Goal: Task Accomplishment & Management: Use online tool/utility

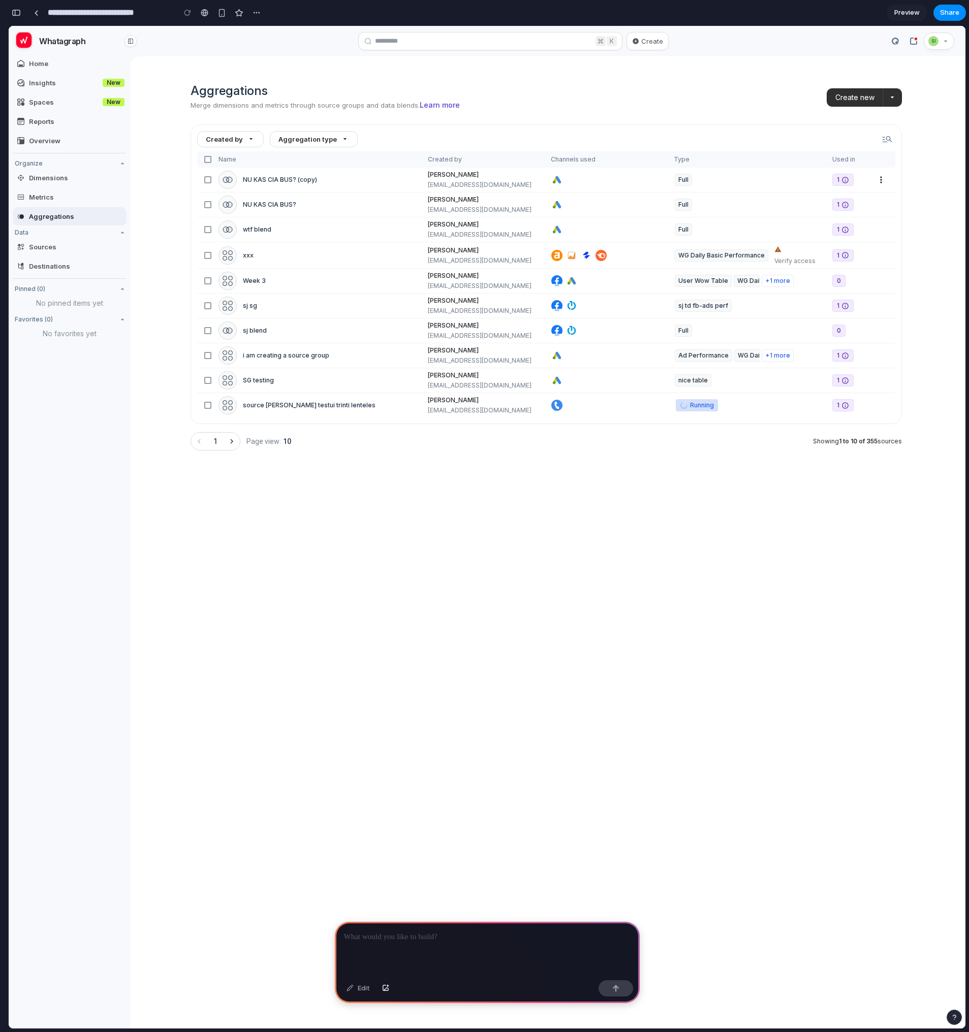
scroll to position [0, 9]
click at [898, 100] on button "arrow_drop_down" at bounding box center [892, 97] width 18 height 17
click at [893, 98] on span "arrow_drop_down" at bounding box center [892, 97] width 8 height 8
click at [856, 100] on span "Create new" at bounding box center [854, 97] width 39 height 10
click at [867, 101] on span "Create new" at bounding box center [854, 97] width 39 height 10
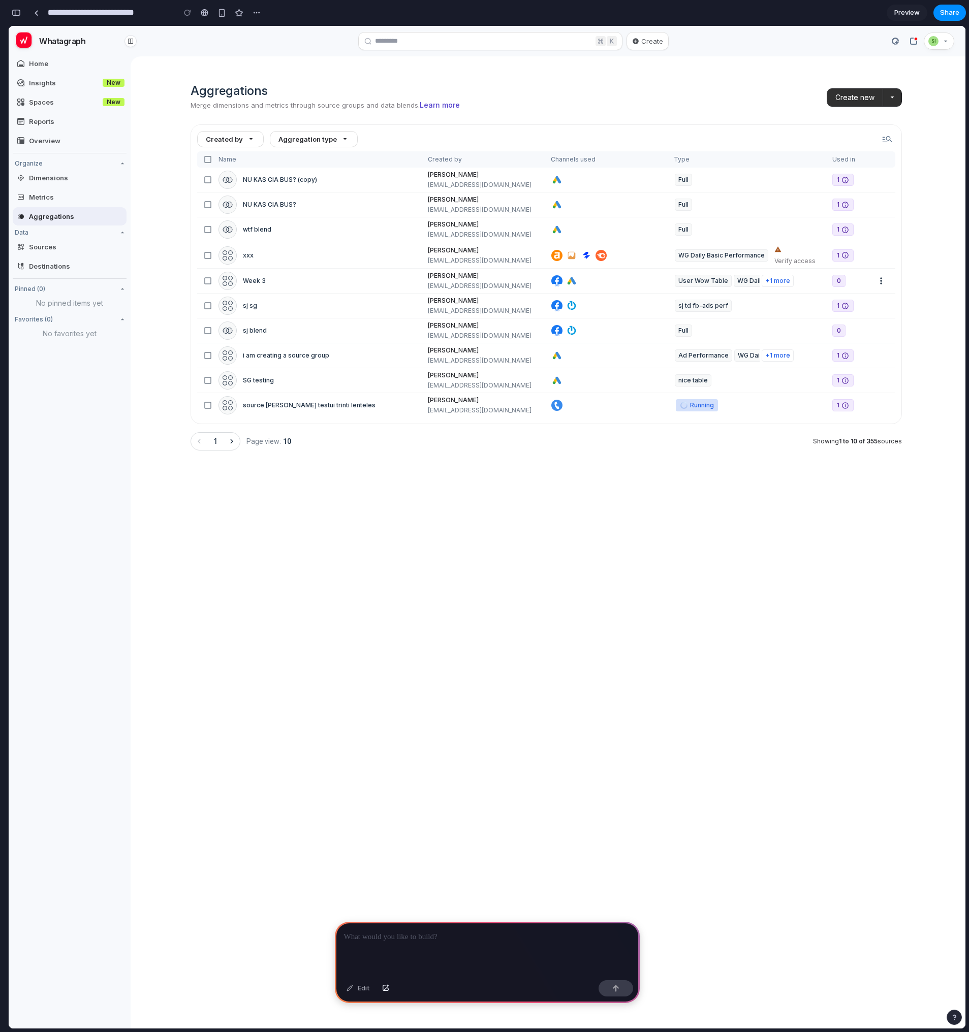
click at [833, 289] on div "check_box_outline_blank Week 3 Ovidijus Avizienius ovidijus@whatagraph.com Face…" at bounding box center [546, 281] width 698 height 24
click at [879, 277] on span "more_vert" at bounding box center [881, 281] width 10 height 14
click at [857, 98] on span "Create new" at bounding box center [854, 97] width 39 height 10
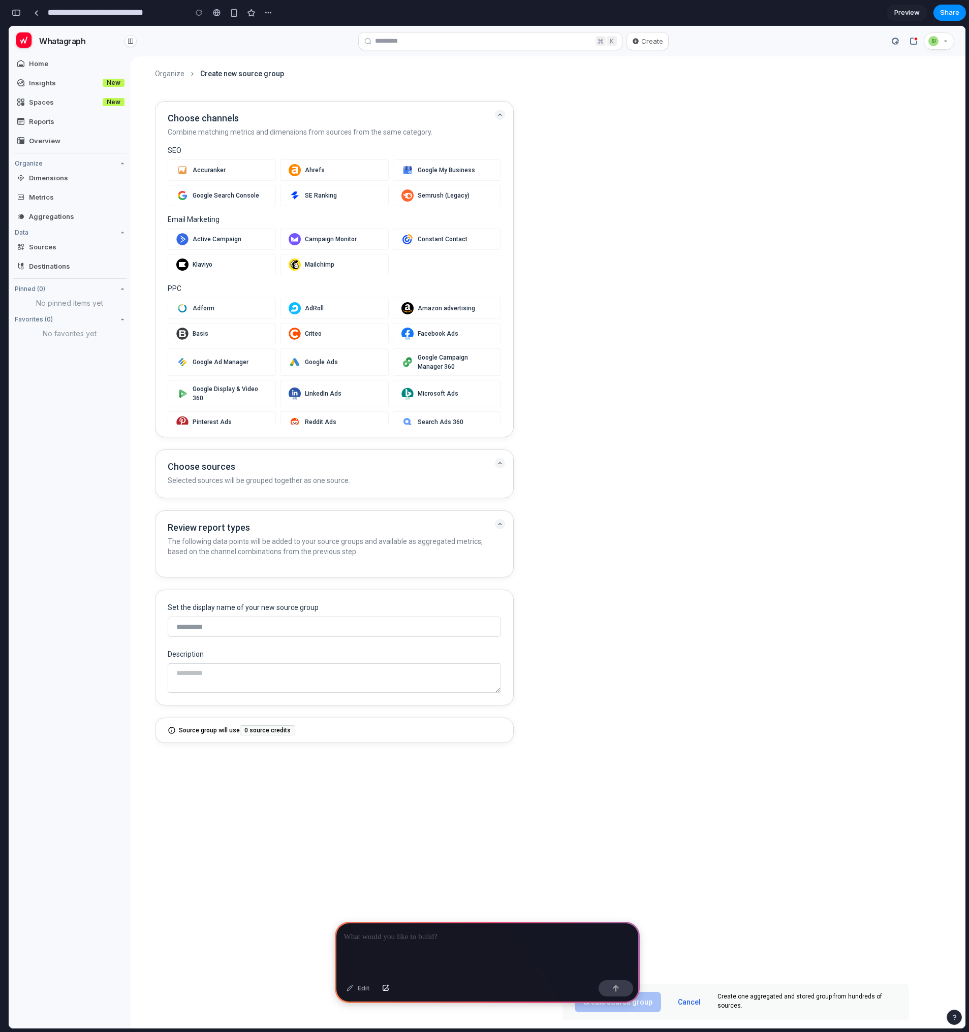
click at [449, 466] on span "Choose sources" at bounding box center [334, 466] width 333 height 9
click at [333, 475] on span "Selected sources will be grouped together as one source." at bounding box center [334, 480] width 333 height 10
click at [310, 477] on span "Selected sources will be grouped together as one source." at bounding box center [334, 480] width 333 height 10
click at [414, 332] on div "Facebook Ads" at bounding box center [447, 333] width 108 height 21
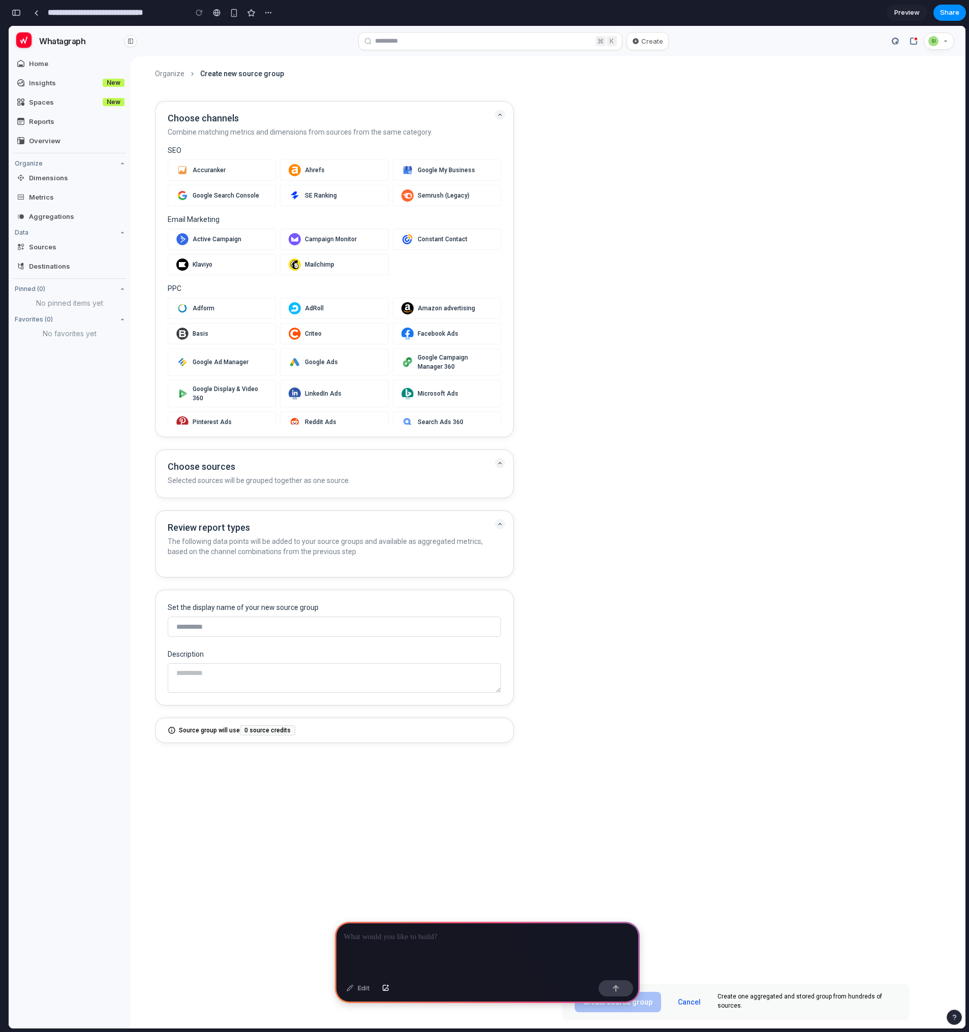
click at [421, 241] on span "Constant Contact" at bounding box center [454, 239] width 75 height 9
click at [449, 178] on div "Google My Business" at bounding box center [447, 169] width 108 height 21
click at [393, 345] on div "Adform AdRoll Amazon advertising Basis Criteo Facebook Ads Google Ad Manager Go…" at bounding box center [334, 404] width 333 height 212
click at [347, 346] on div "Adform AdRoll Amazon advertising Basis Criteo Facebook Ads Google Ad Manager Go…" at bounding box center [334, 404] width 333 height 212
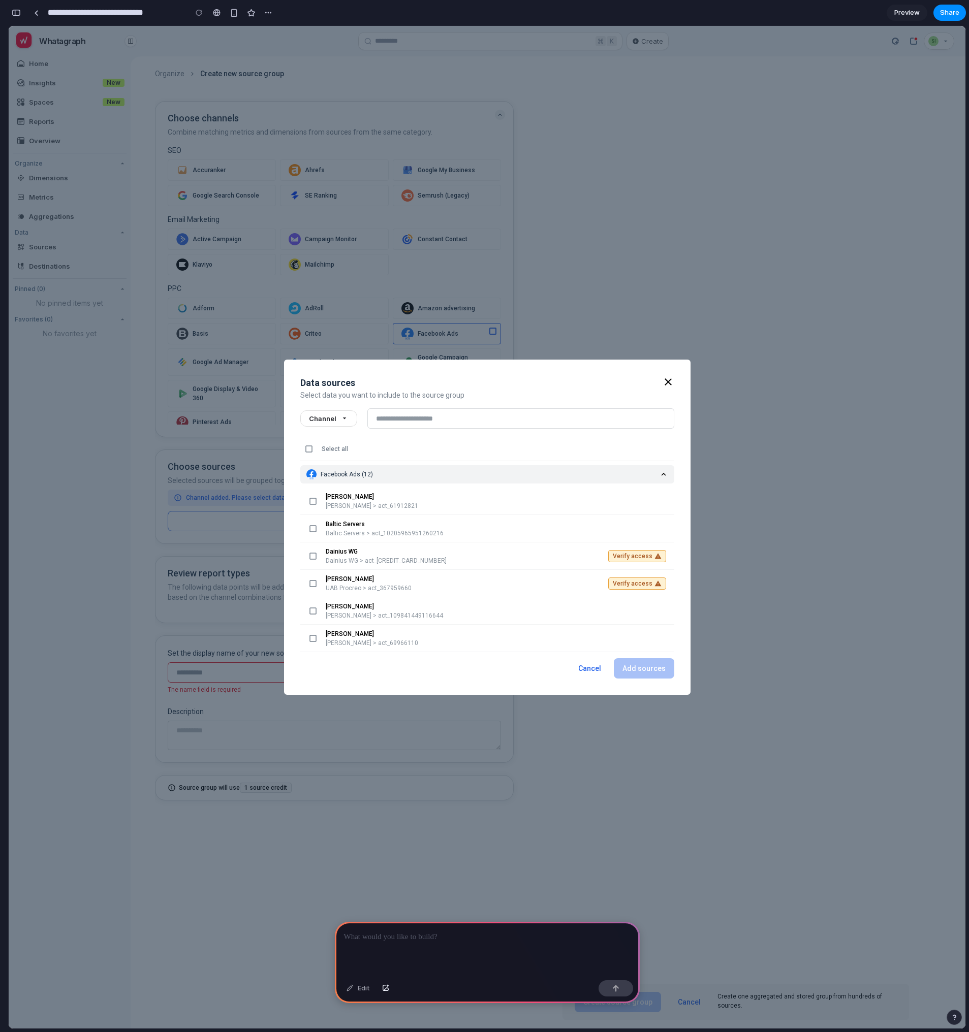
scroll to position [0, 9]
click at [594, 668] on button "Cancel" at bounding box center [589, 668] width 40 height 20
click at [672, 385] on span "close" at bounding box center [668, 382] width 12 height 12
click at [668, 384] on span "close" at bounding box center [668, 382] width 12 height 12
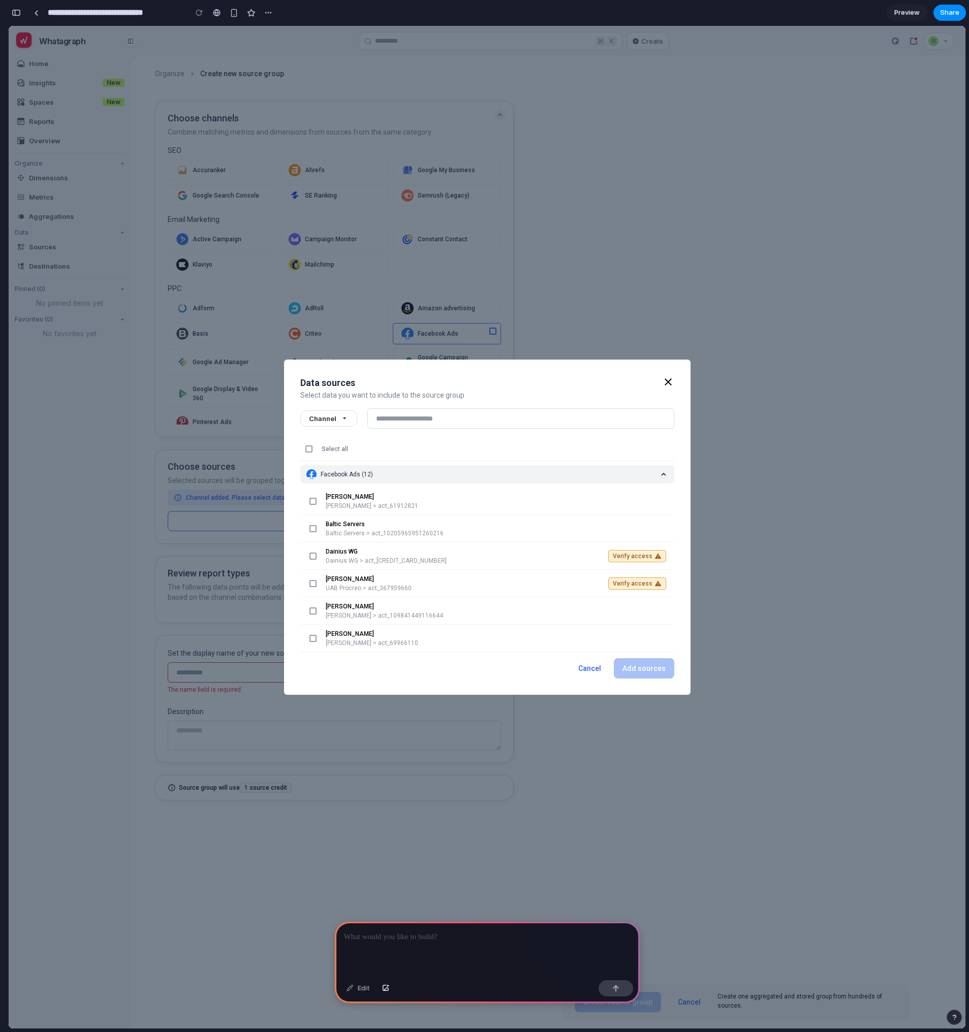
click at [465, 932] on p at bounding box center [487, 937] width 286 height 12
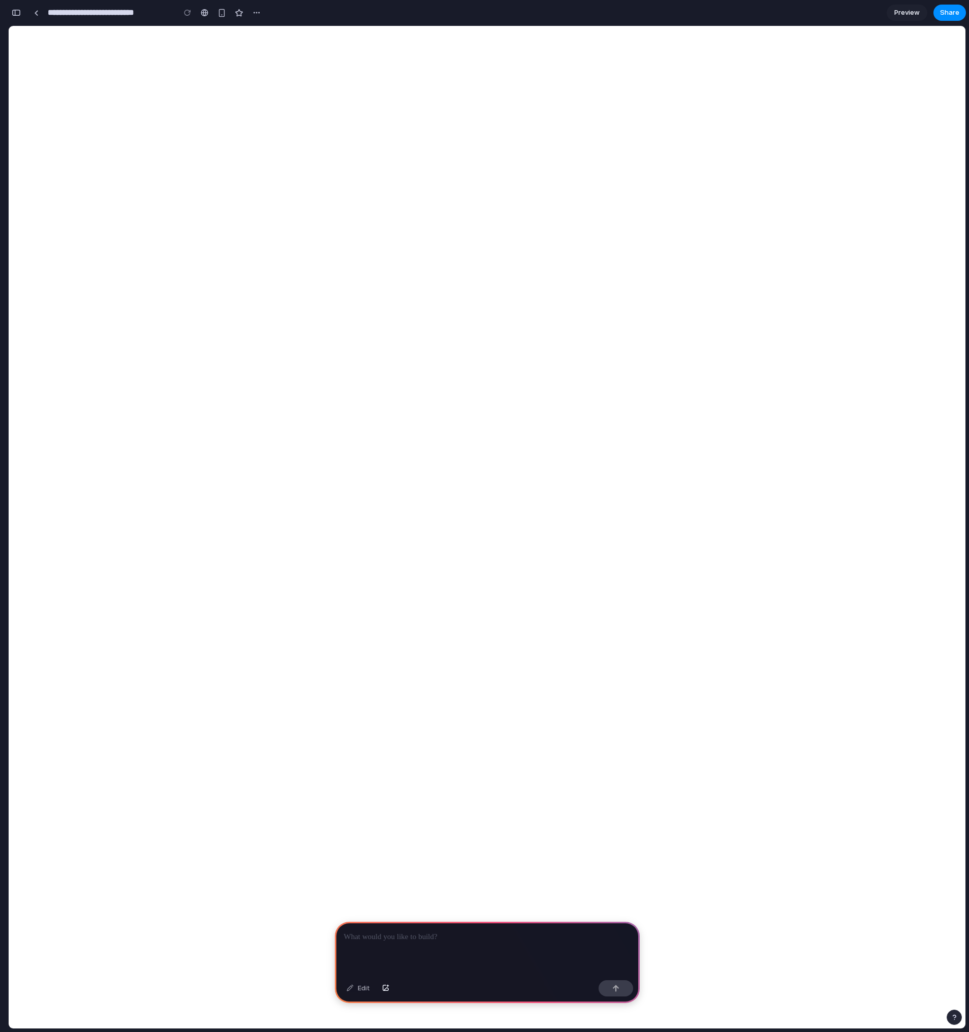
click at [415, 944] on div at bounding box center [487, 949] width 305 height 54
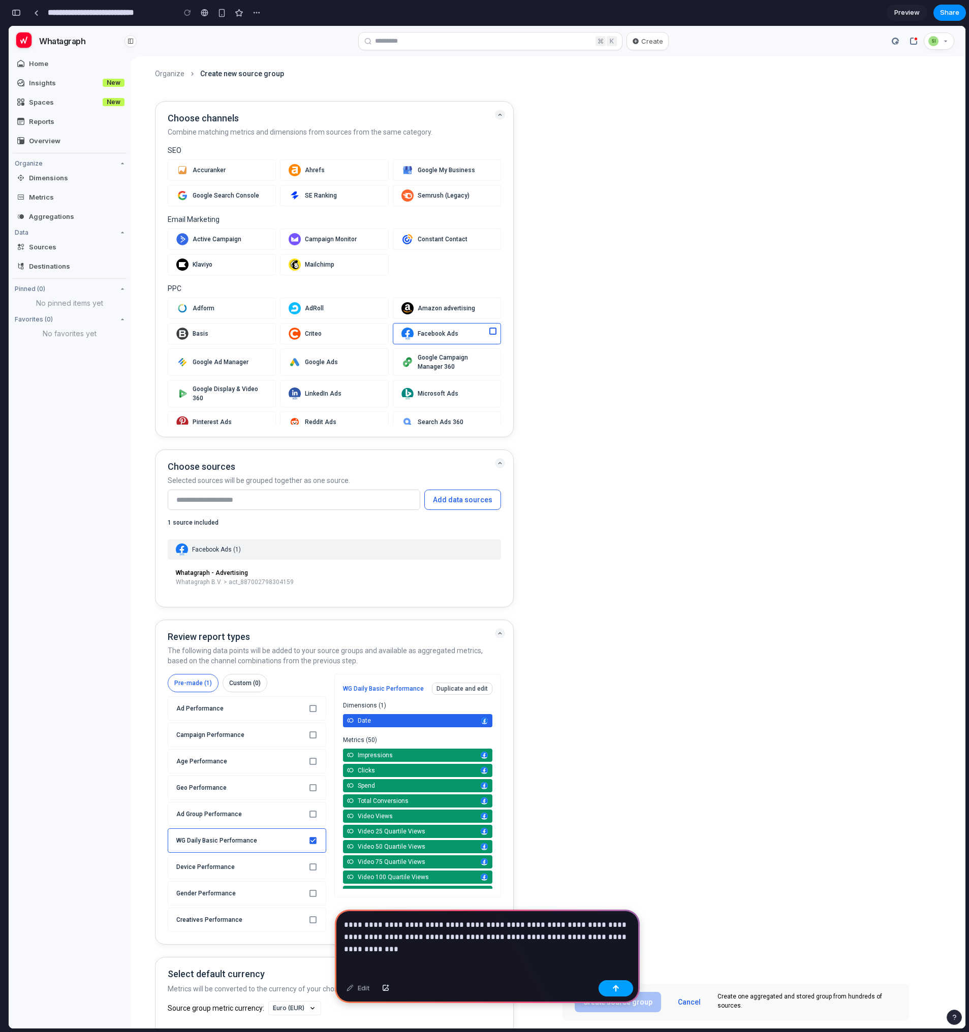
click at [614, 995] on button "button" at bounding box center [615, 988] width 35 height 16
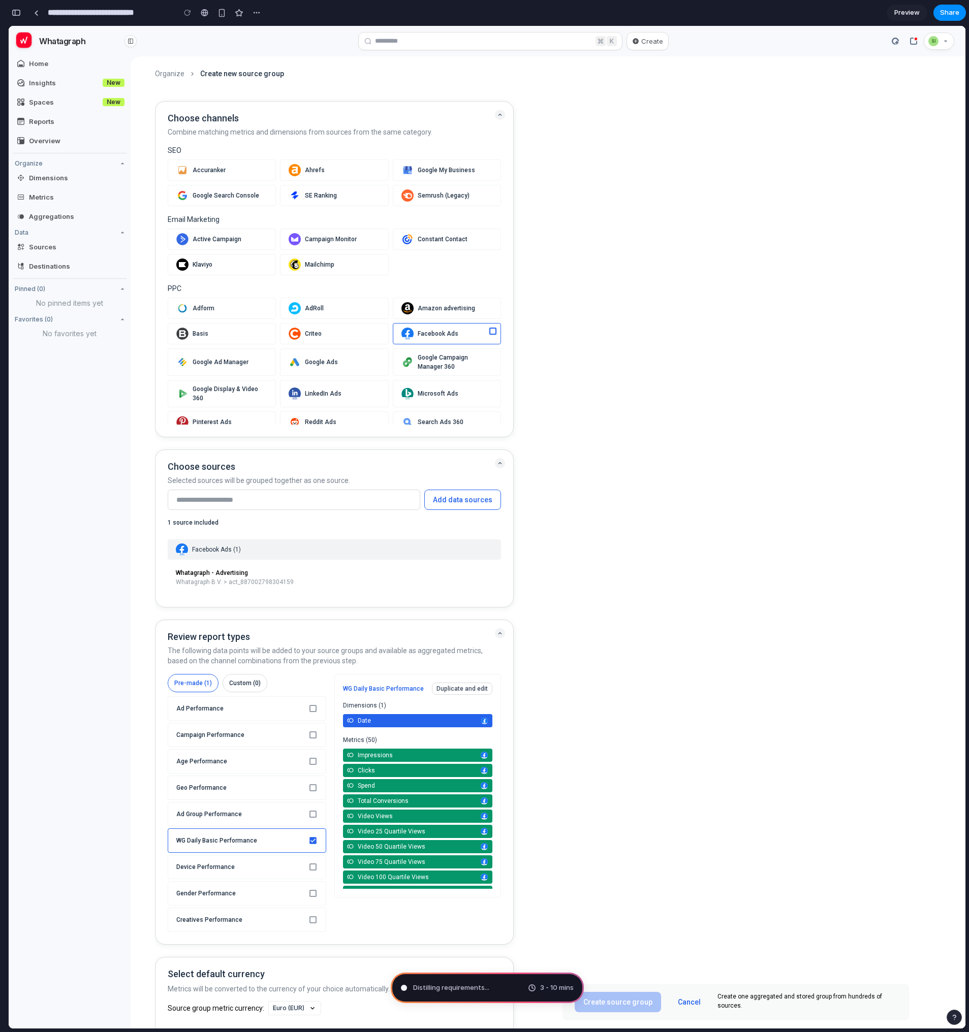
type input "**********"
